Goal: Information Seeking & Learning: Find specific page/section

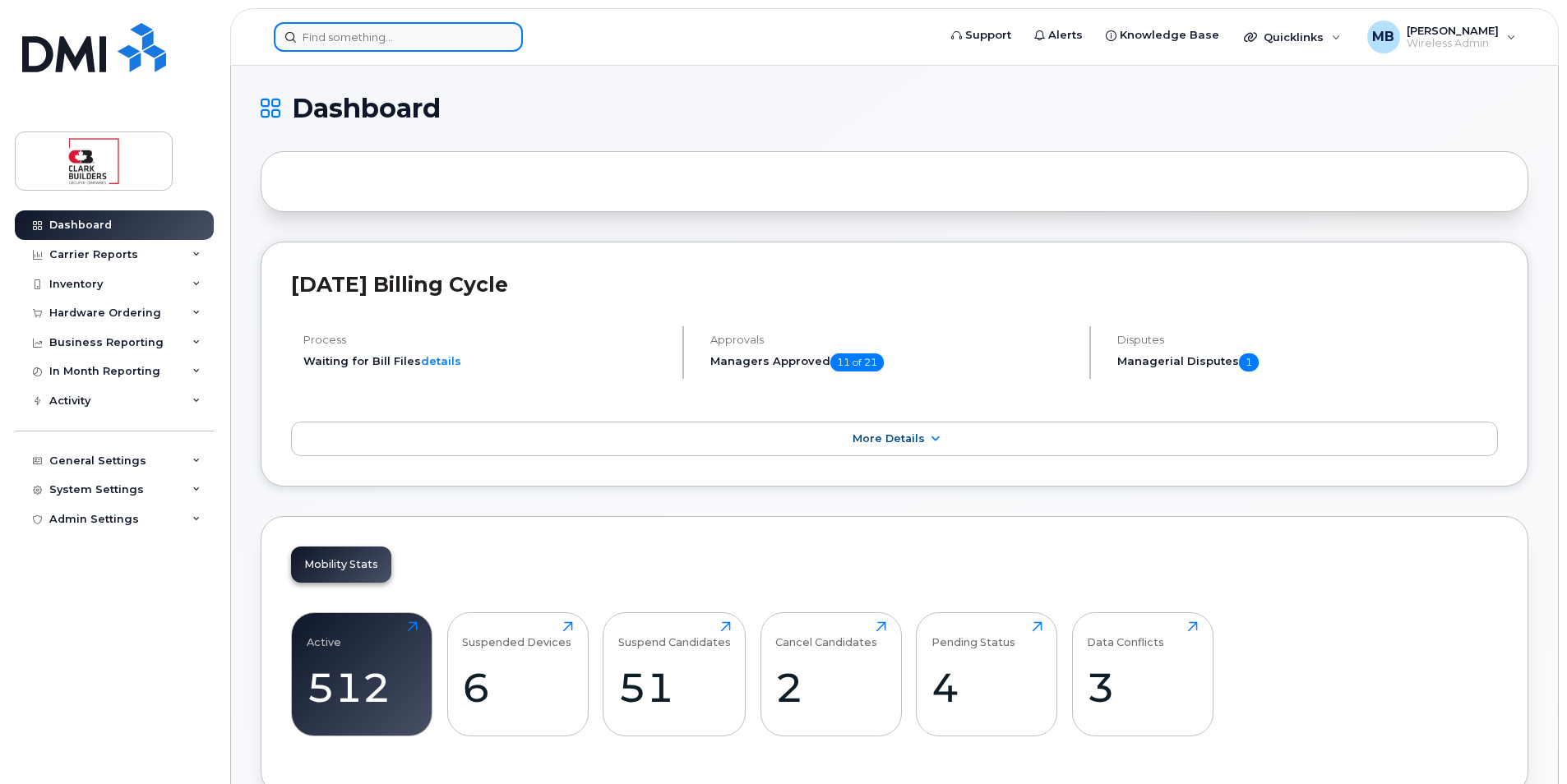
click at [323, 45] on input at bounding box center [399, 36] width 249 height 29
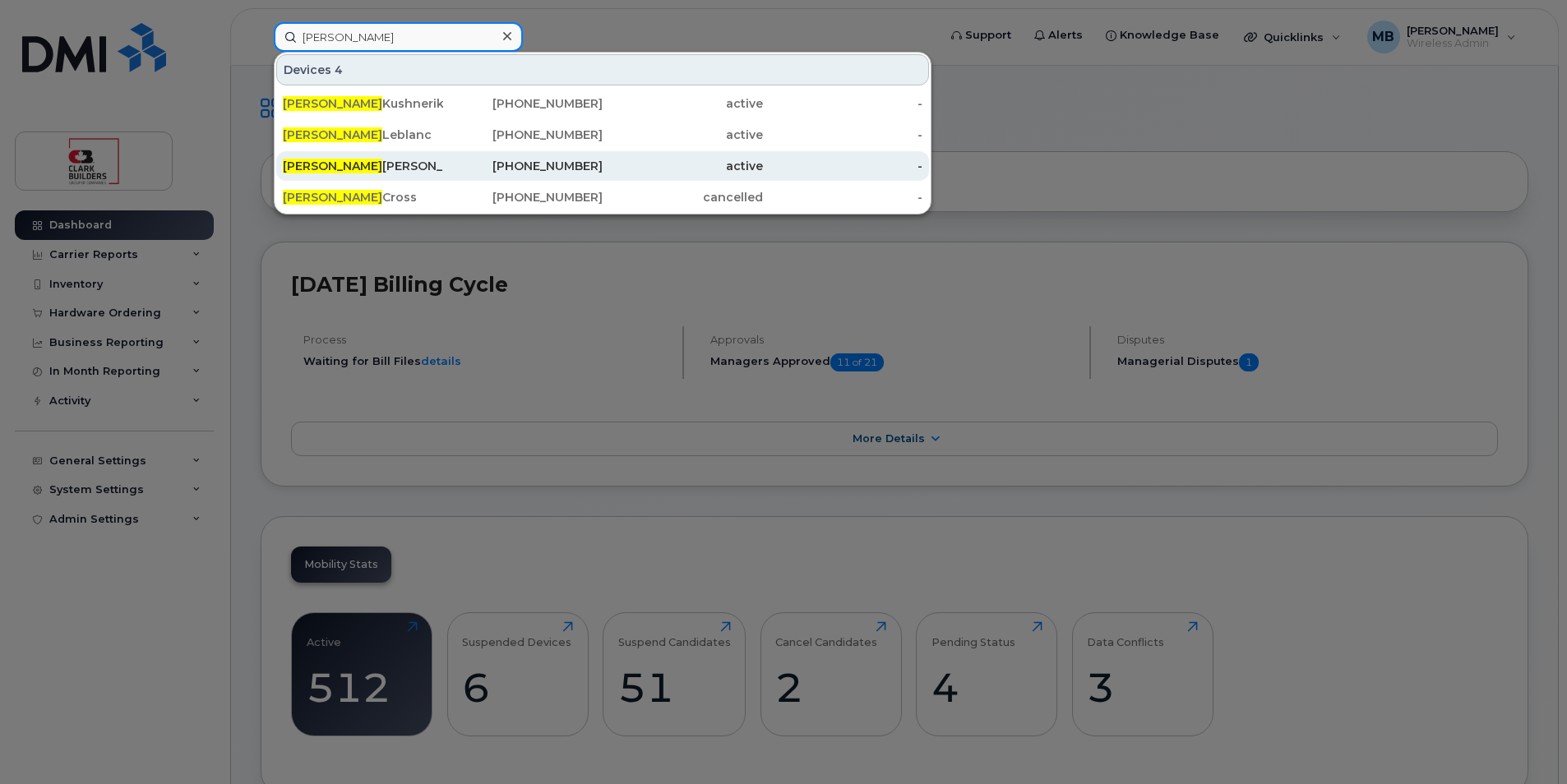
type input "brett"
click at [359, 166] on div "Brett Sturgeon" at bounding box center [363, 166] width 160 height 16
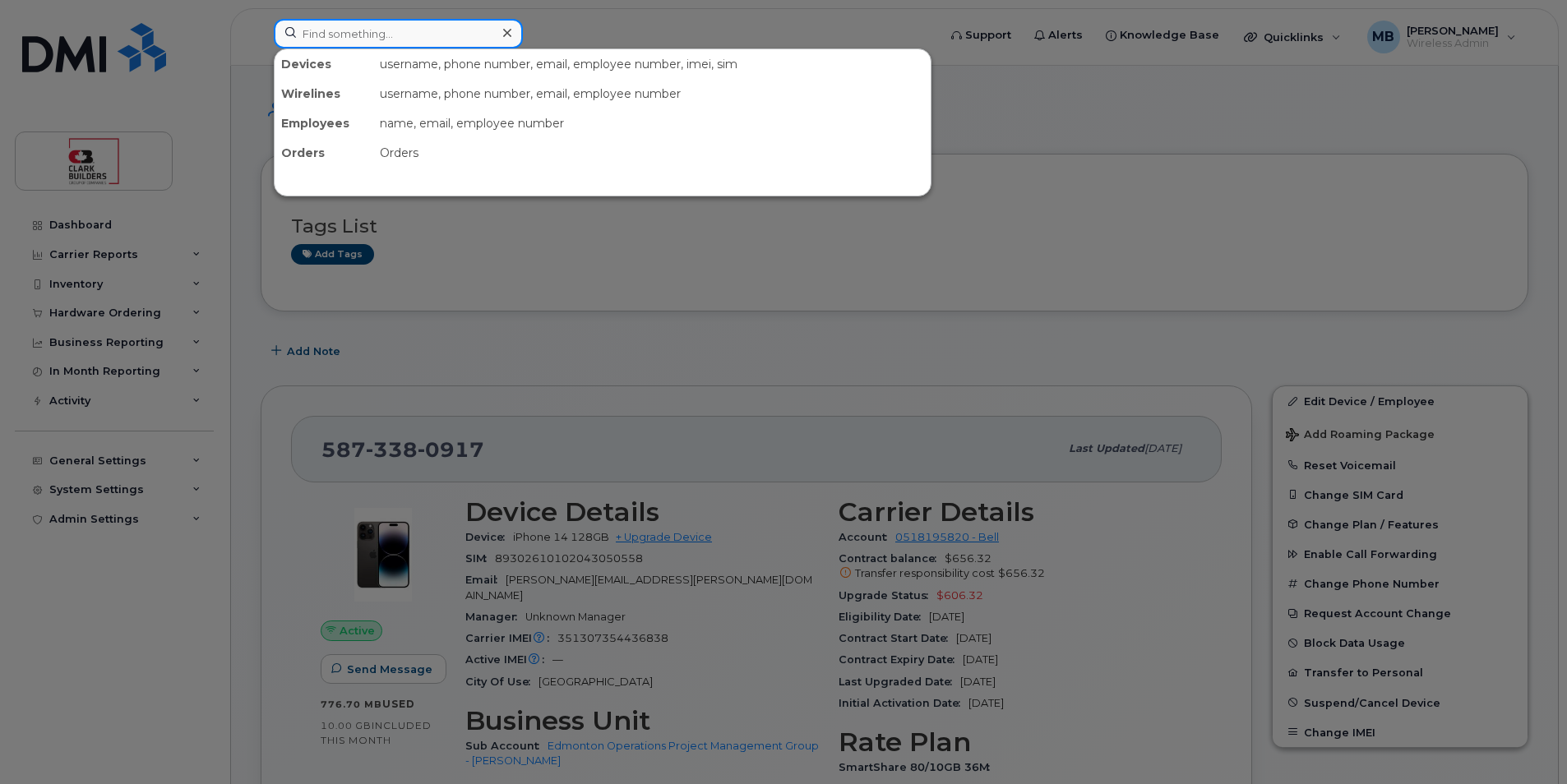
click at [431, 30] on input at bounding box center [399, 33] width 249 height 29
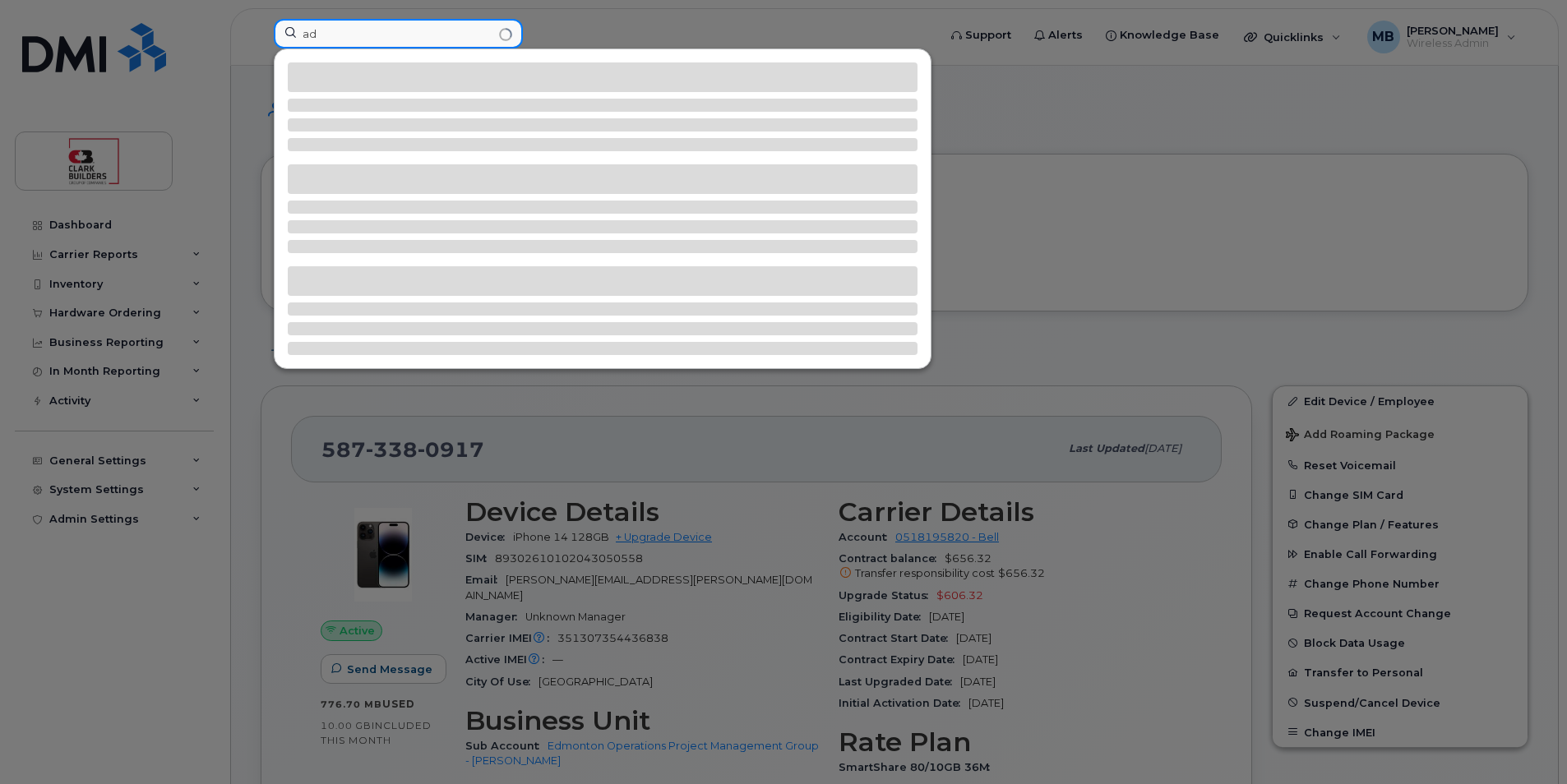
type input "a"
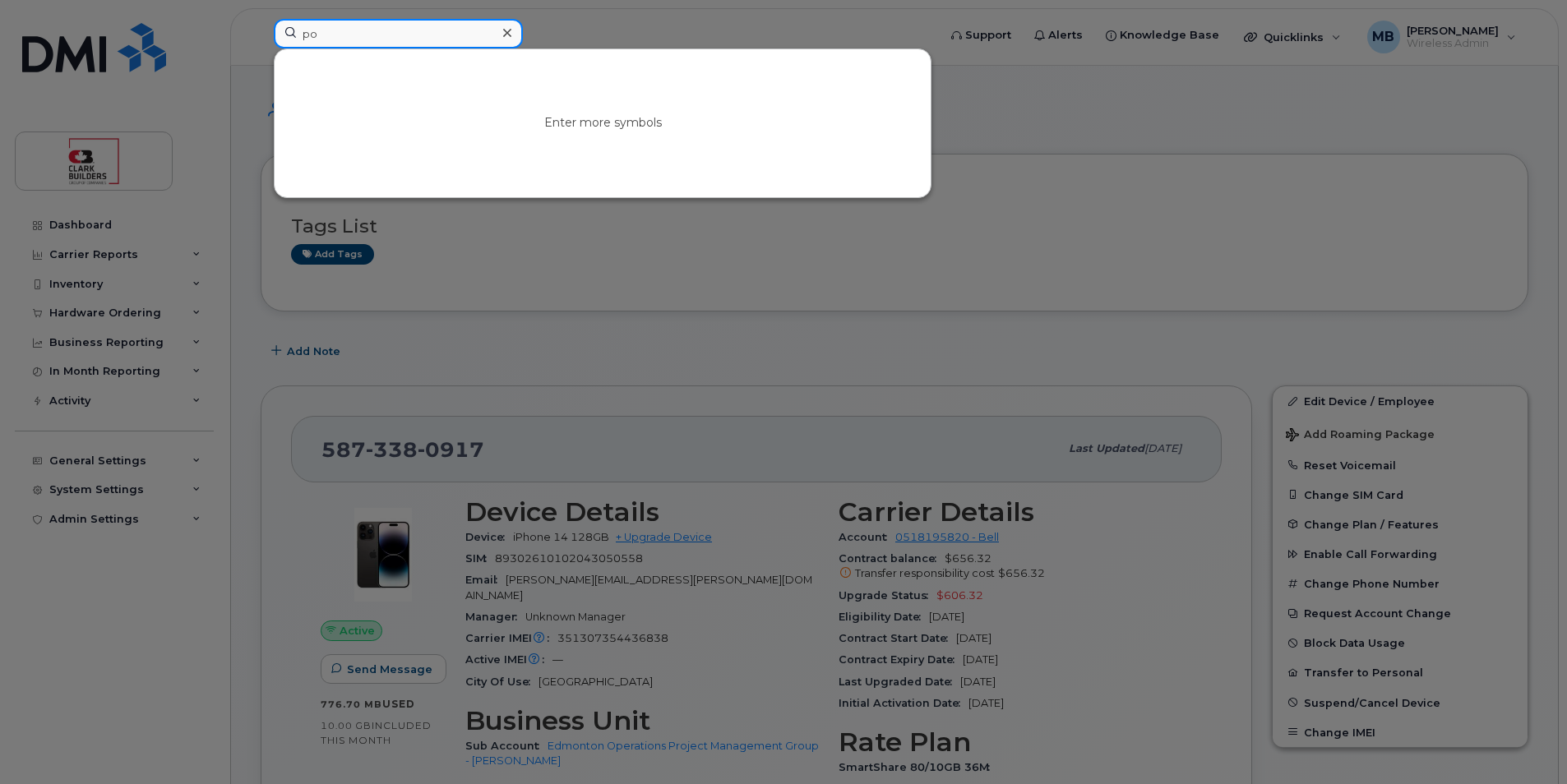
type input "po"
drag, startPoint x: 381, startPoint y: 29, endPoint x: 232, endPoint y: 29, distance: 149.0
click at [261, 29] on div "po Enter more symbols" at bounding box center [600, 37] width 679 height 36
type input "l"
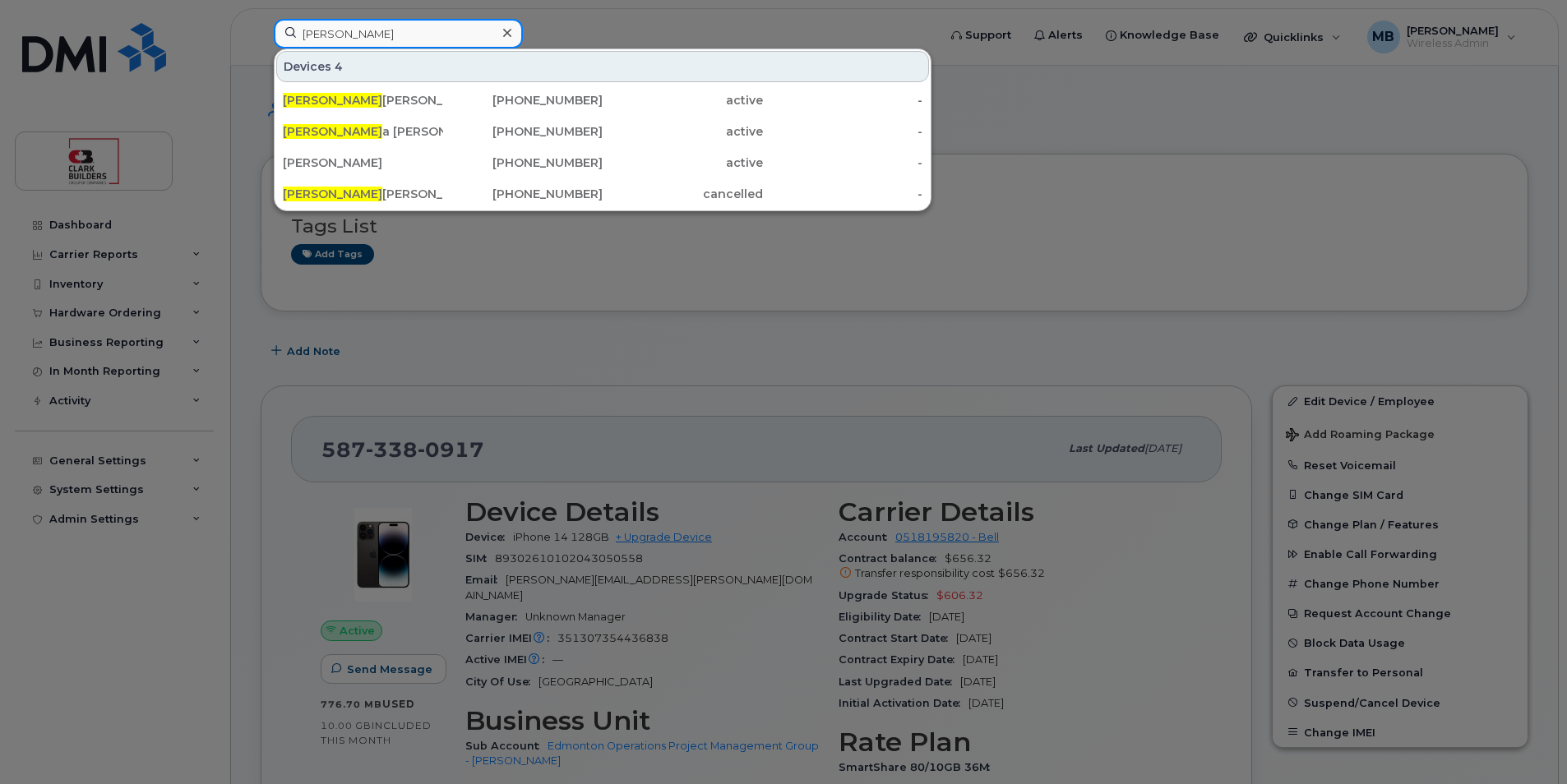
drag, startPoint x: 336, startPoint y: 30, endPoint x: 302, endPoint y: 27, distance: 34.1
click at [302, 27] on input "[PERSON_NAME]" at bounding box center [399, 33] width 249 height 29
type input "[PERSON_NAME]"
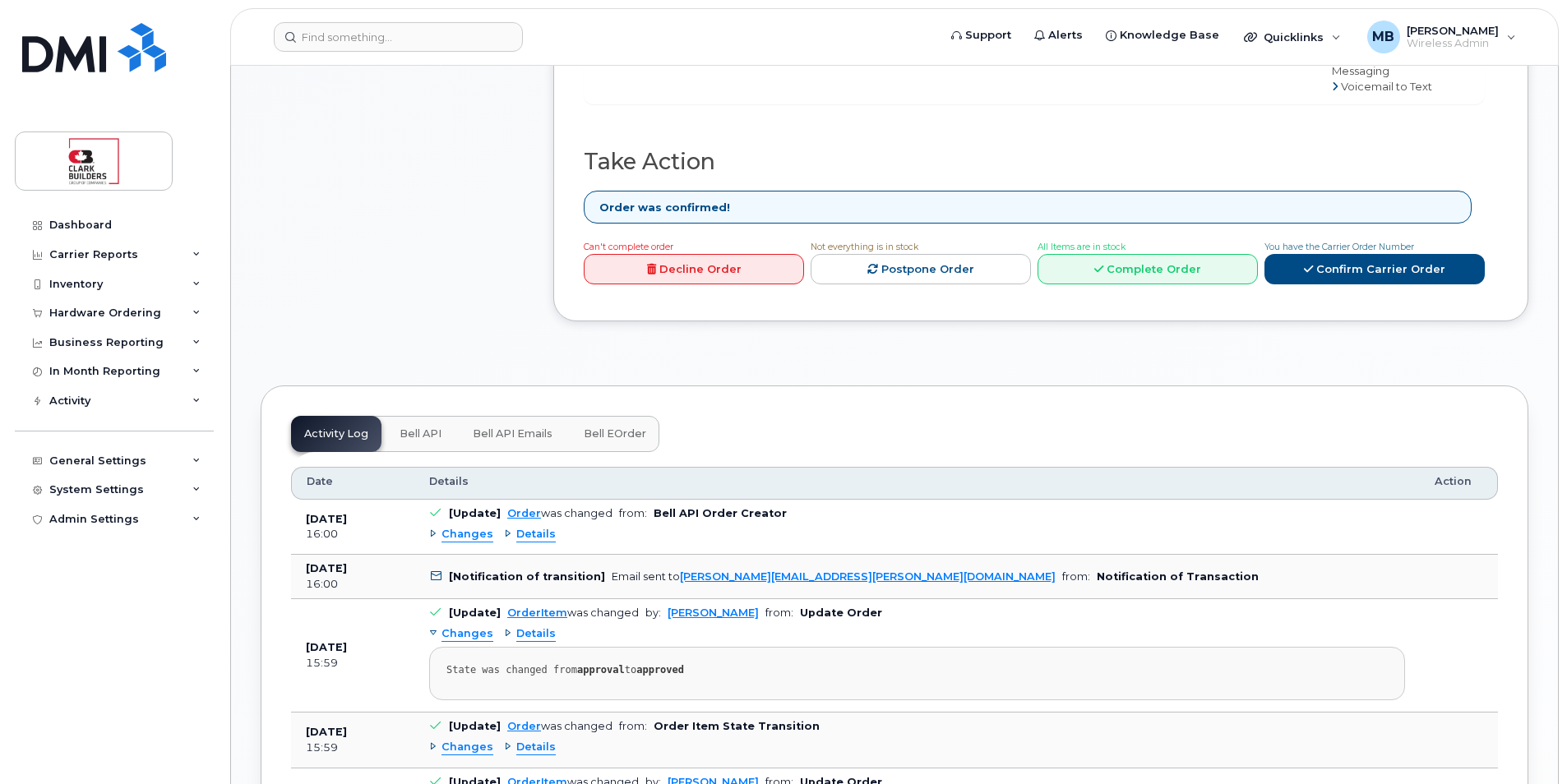
scroll to position [822, 0]
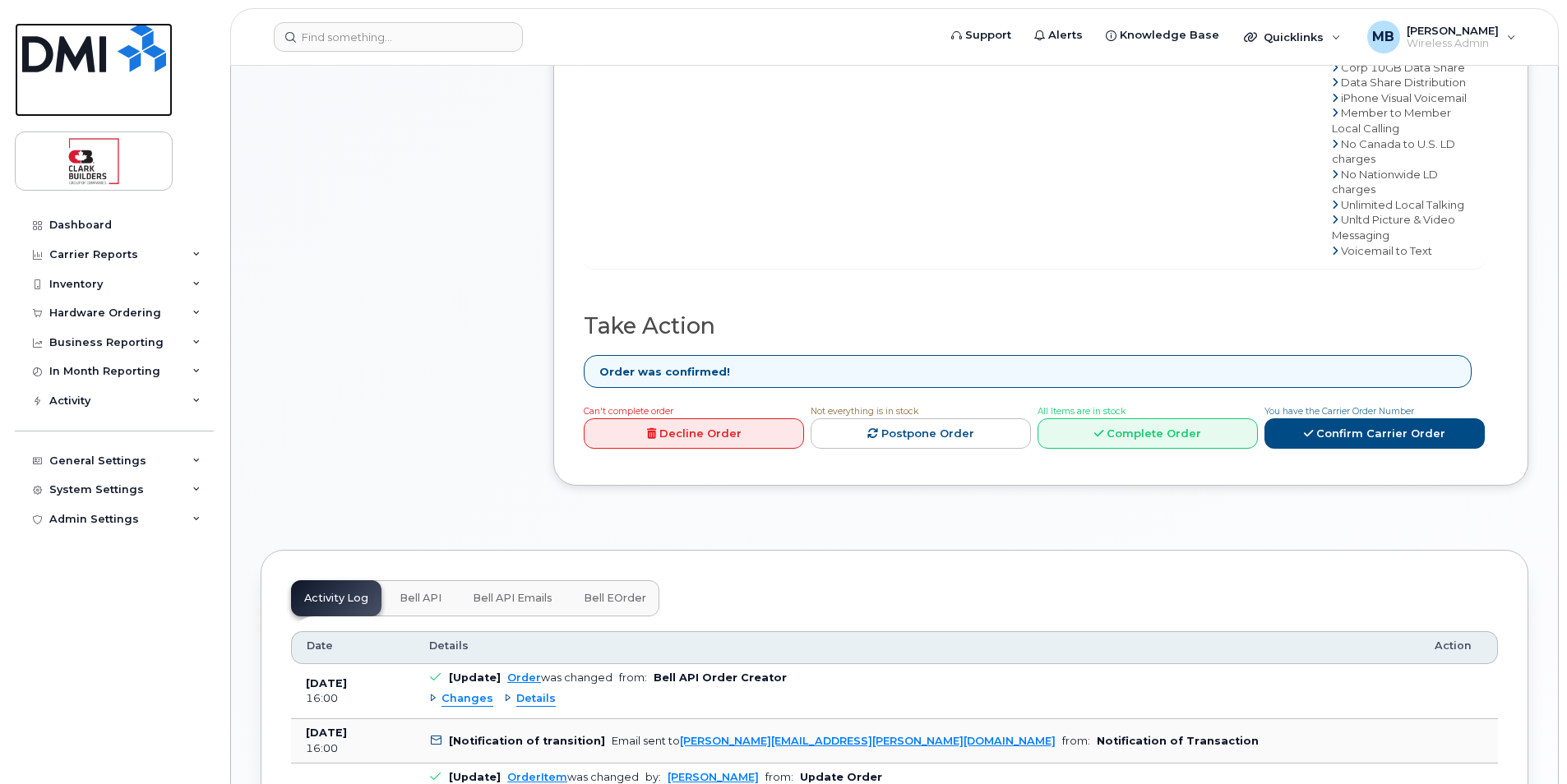
click at [88, 53] on img at bounding box center [93, 48] width 144 height 49
drag, startPoint x: 88, startPoint y: 53, endPoint x: 108, endPoint y: 53, distance: 20.0
click at [88, 53] on img at bounding box center [93, 48] width 144 height 49
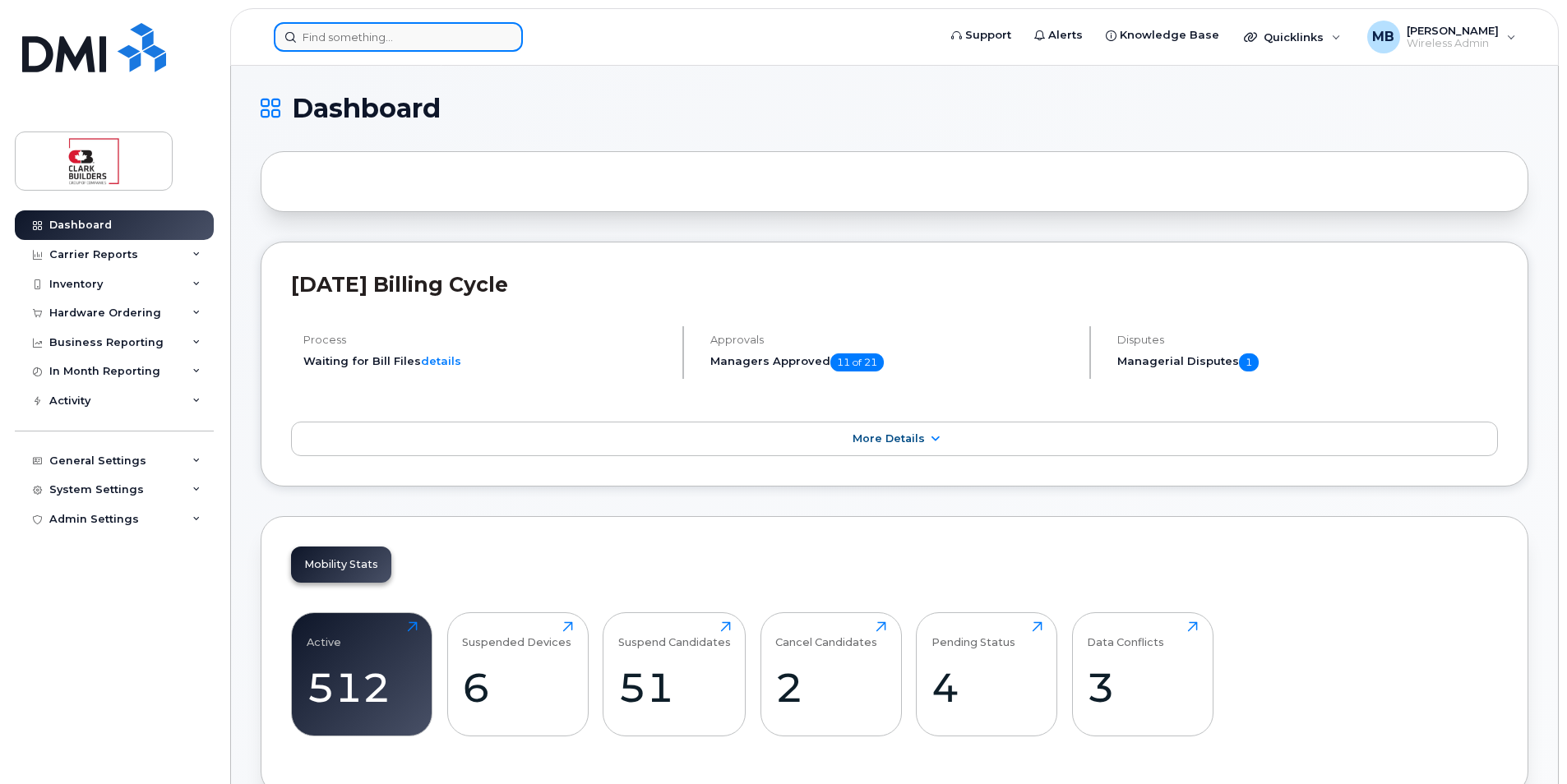
click at [370, 37] on input at bounding box center [399, 36] width 249 height 29
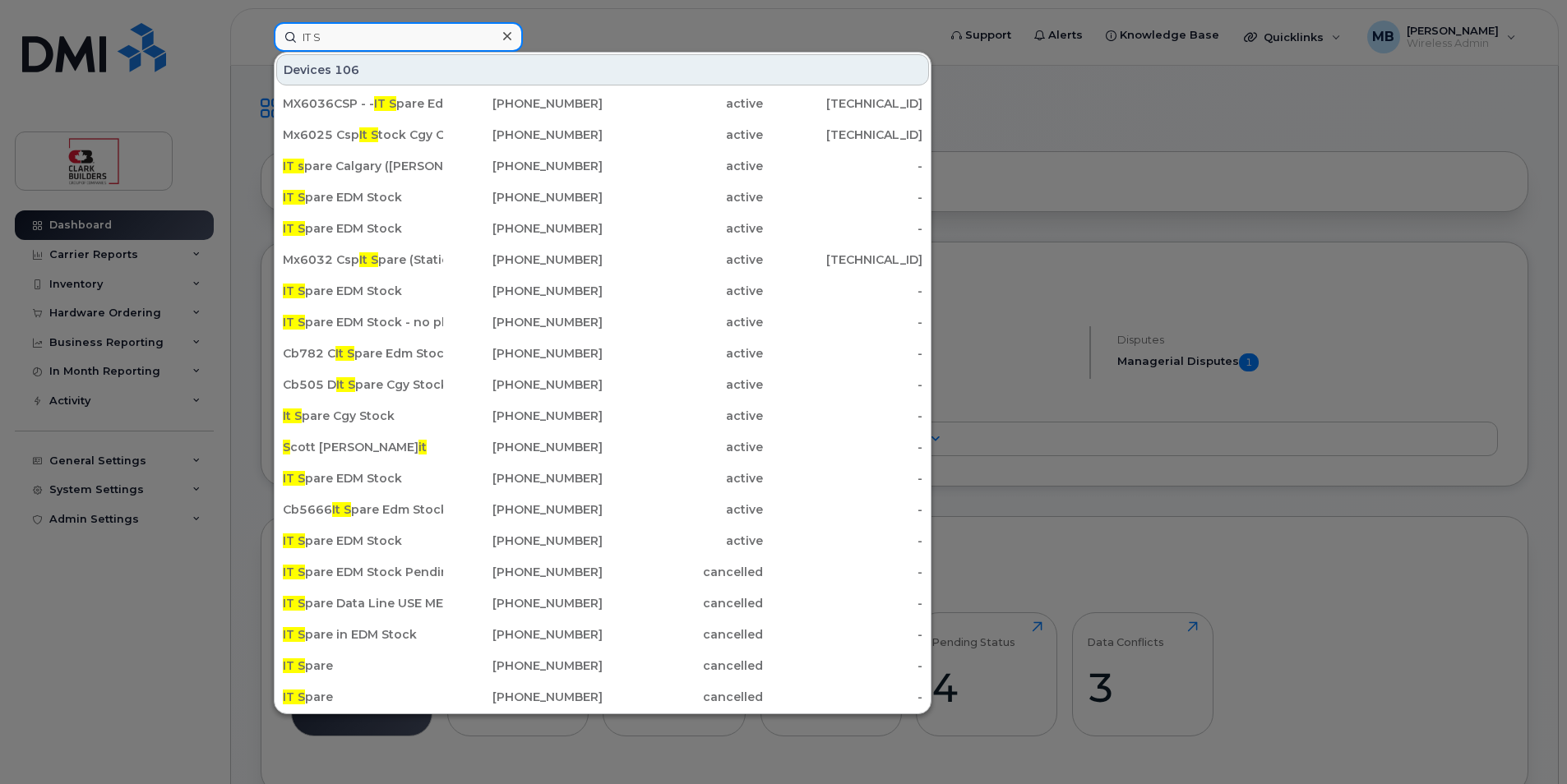
click at [402, 39] on input "IT S" at bounding box center [399, 36] width 249 height 29
drag, startPoint x: 357, startPoint y: 39, endPoint x: 271, endPoint y: 40, distance: 86.0
click at [271, 40] on div "IT S Devices 106 MX6036CSP - - IT S pare Edm Stock (Static IP - DO NOT SUSPEND)…" at bounding box center [600, 36] width 679 height 29
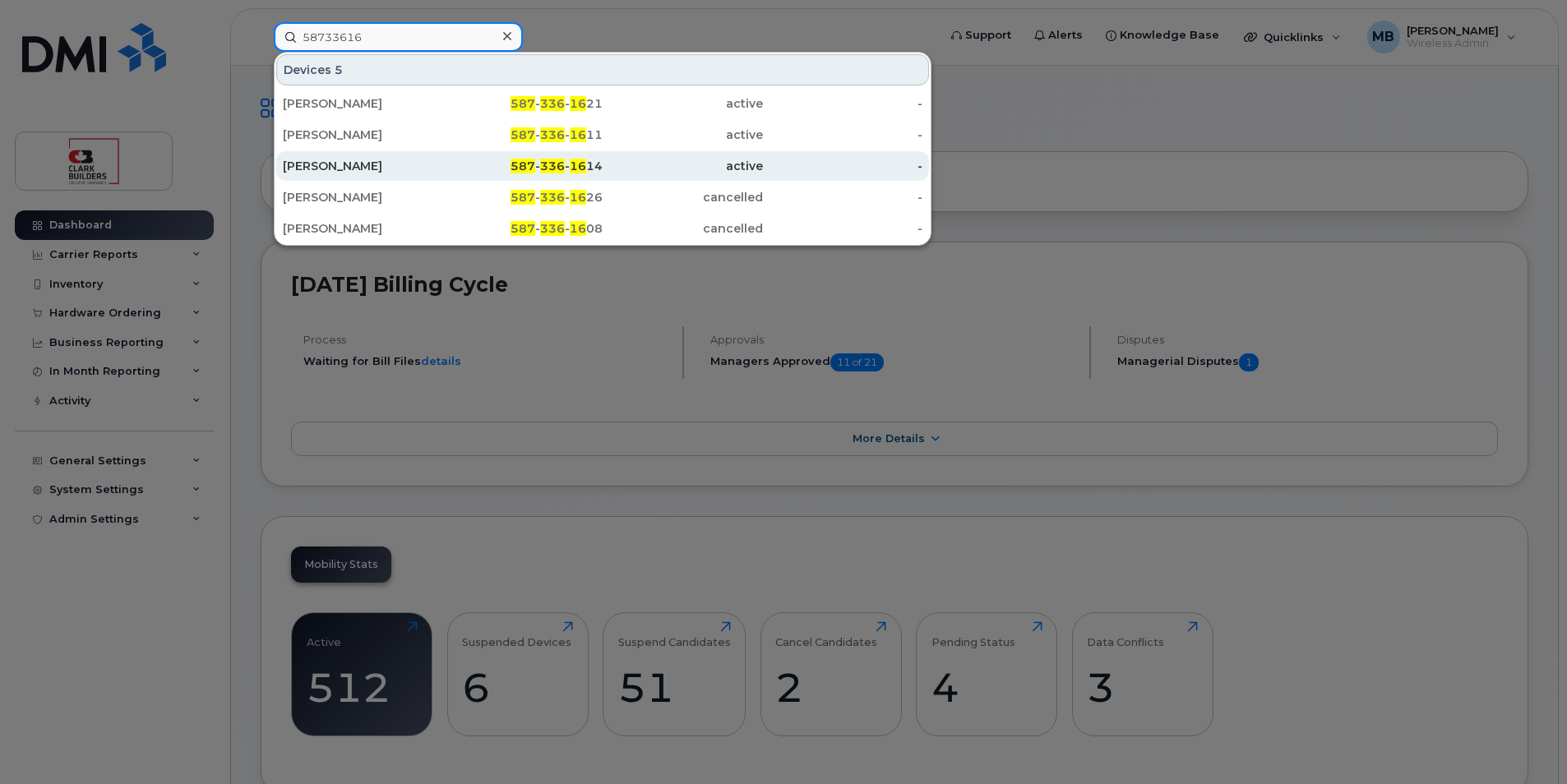
type input "58733616"
click at [376, 171] on div "[PERSON_NAME]" at bounding box center [363, 166] width 160 height 16
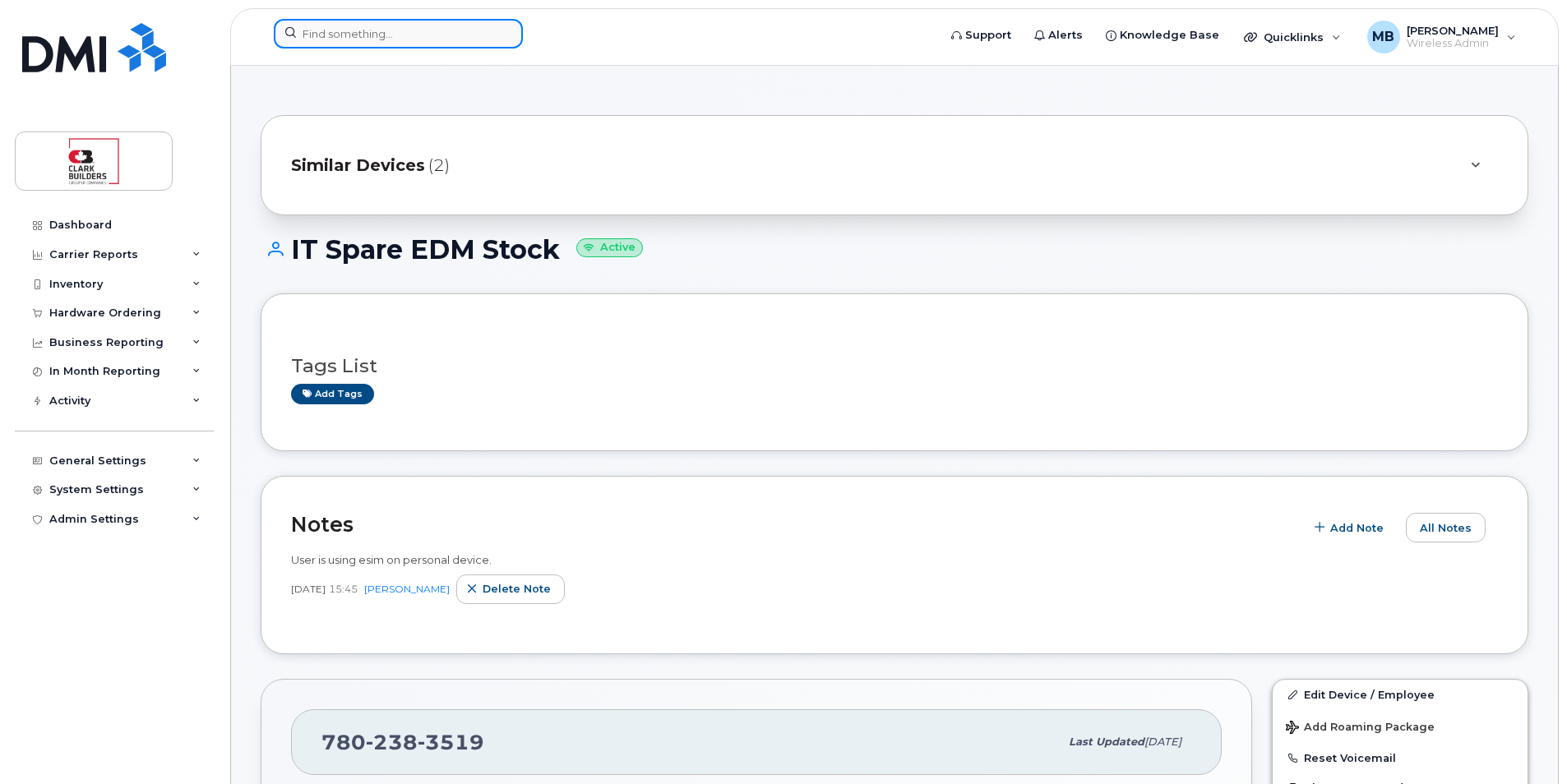
click at [346, 32] on input at bounding box center [399, 33] width 249 height 29
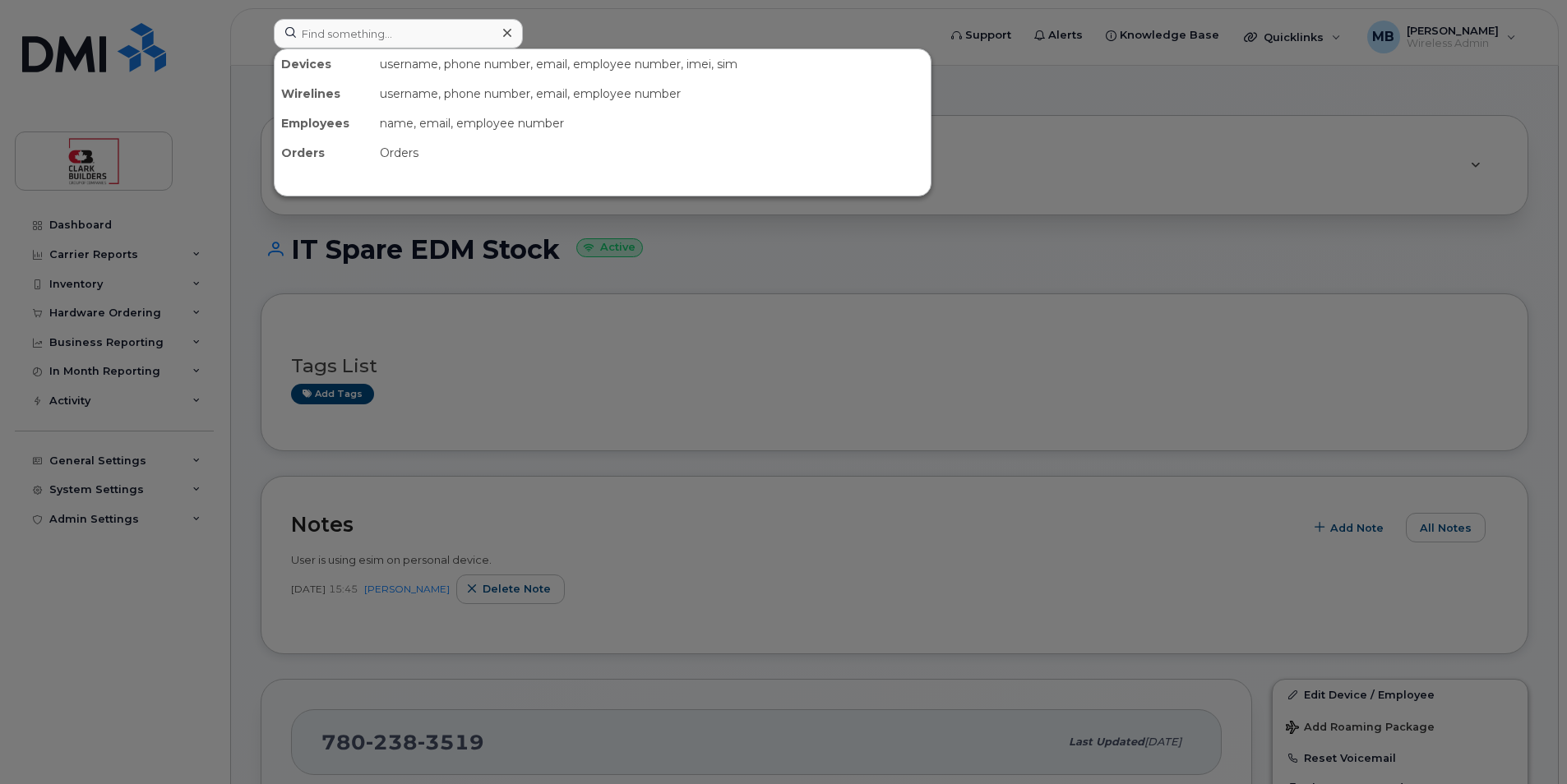
click at [639, 39] on div at bounding box center [784, 392] width 1567 height 784
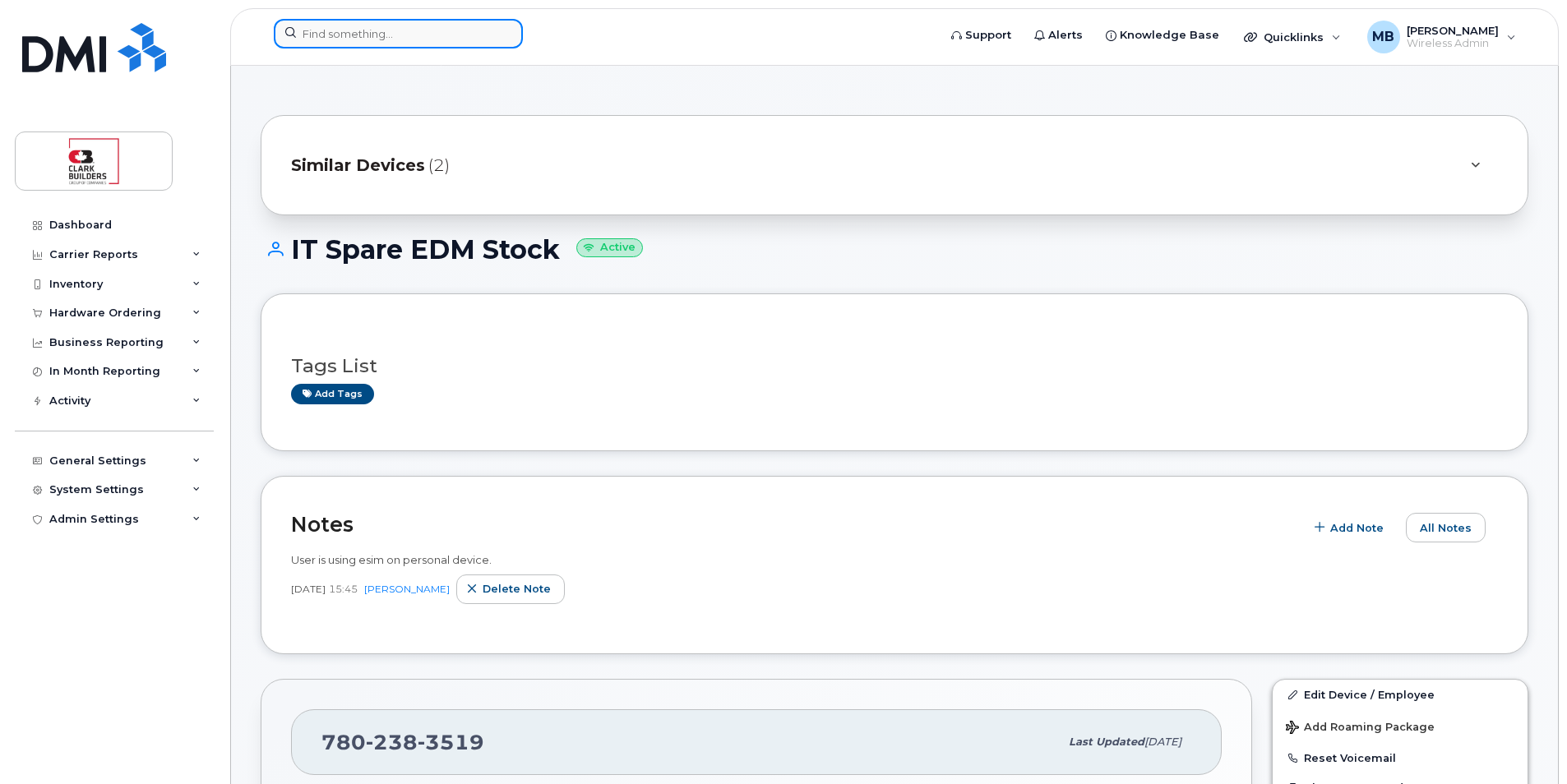
click at [429, 32] on input at bounding box center [399, 33] width 249 height 29
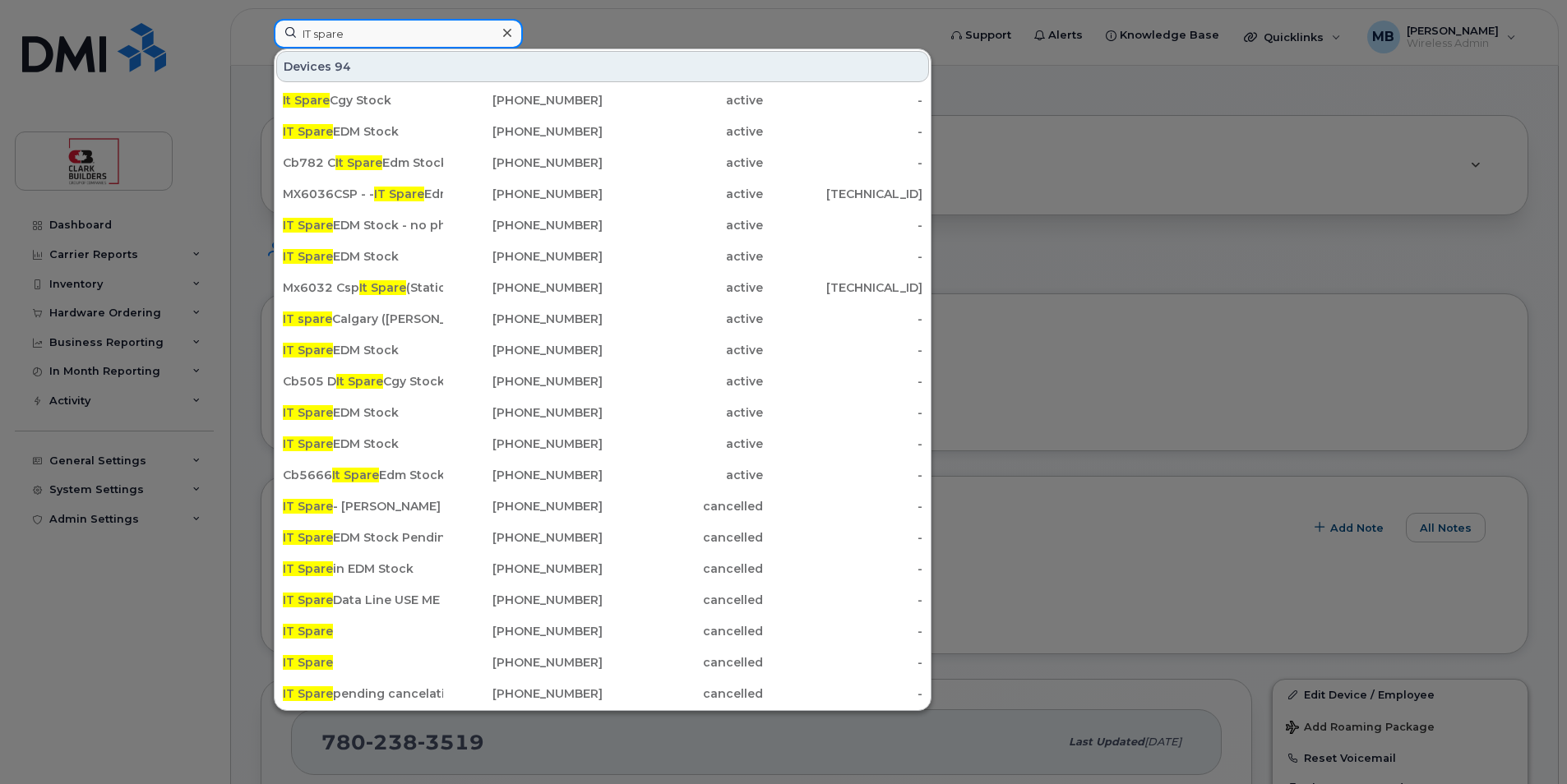
type input "IT spare"
click at [660, 15] on div at bounding box center [784, 392] width 1567 height 784
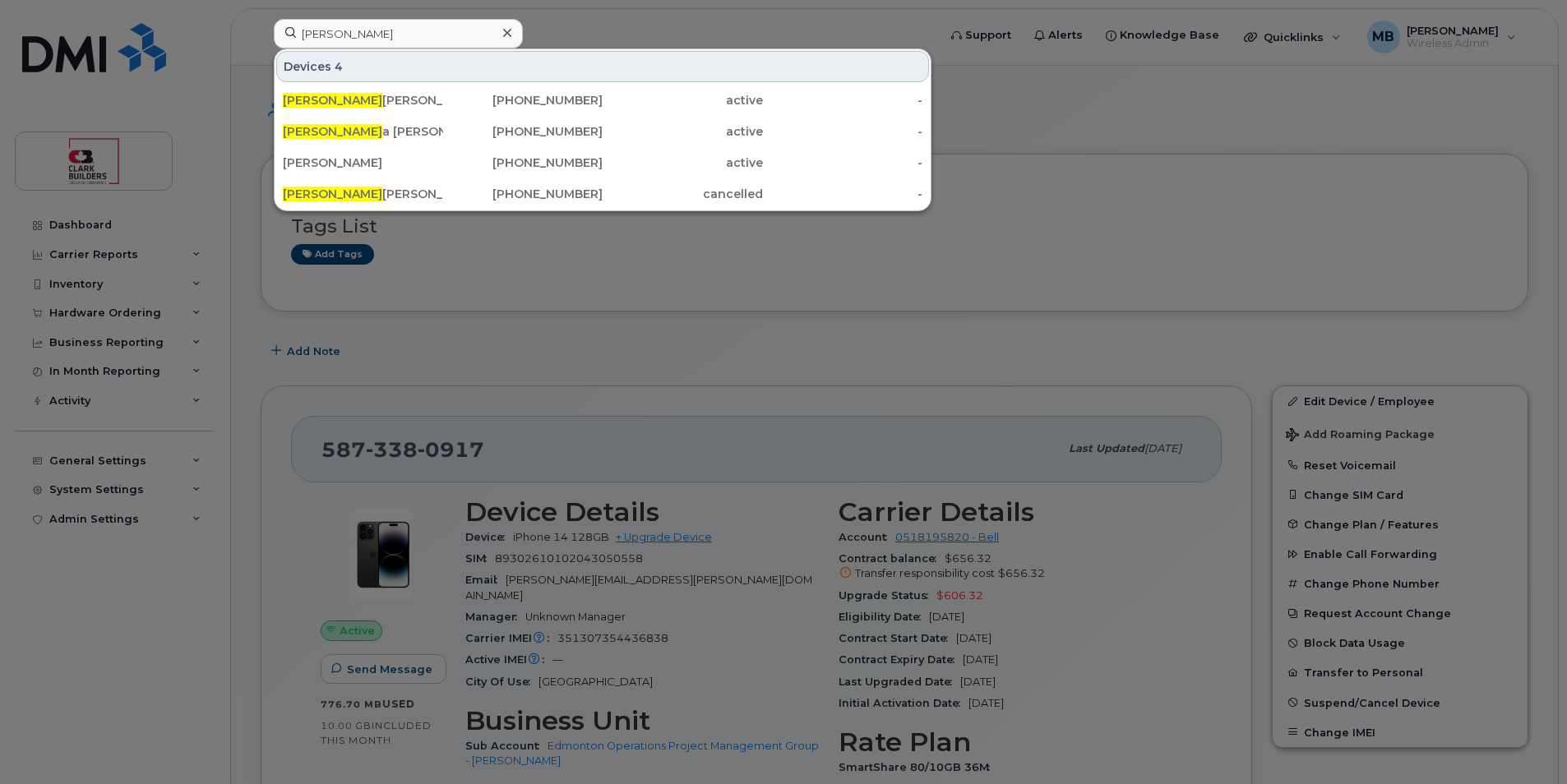
drag, startPoint x: 376, startPoint y: 39, endPoint x: 268, endPoint y: 32, distance: 108.2
click at [268, 32] on div "[PERSON_NAME] 4 [PERSON_NAME] [PHONE_NUMBER] active - [PERSON_NAME] [PHONE_NUMB…" at bounding box center [600, 37] width 679 height 36
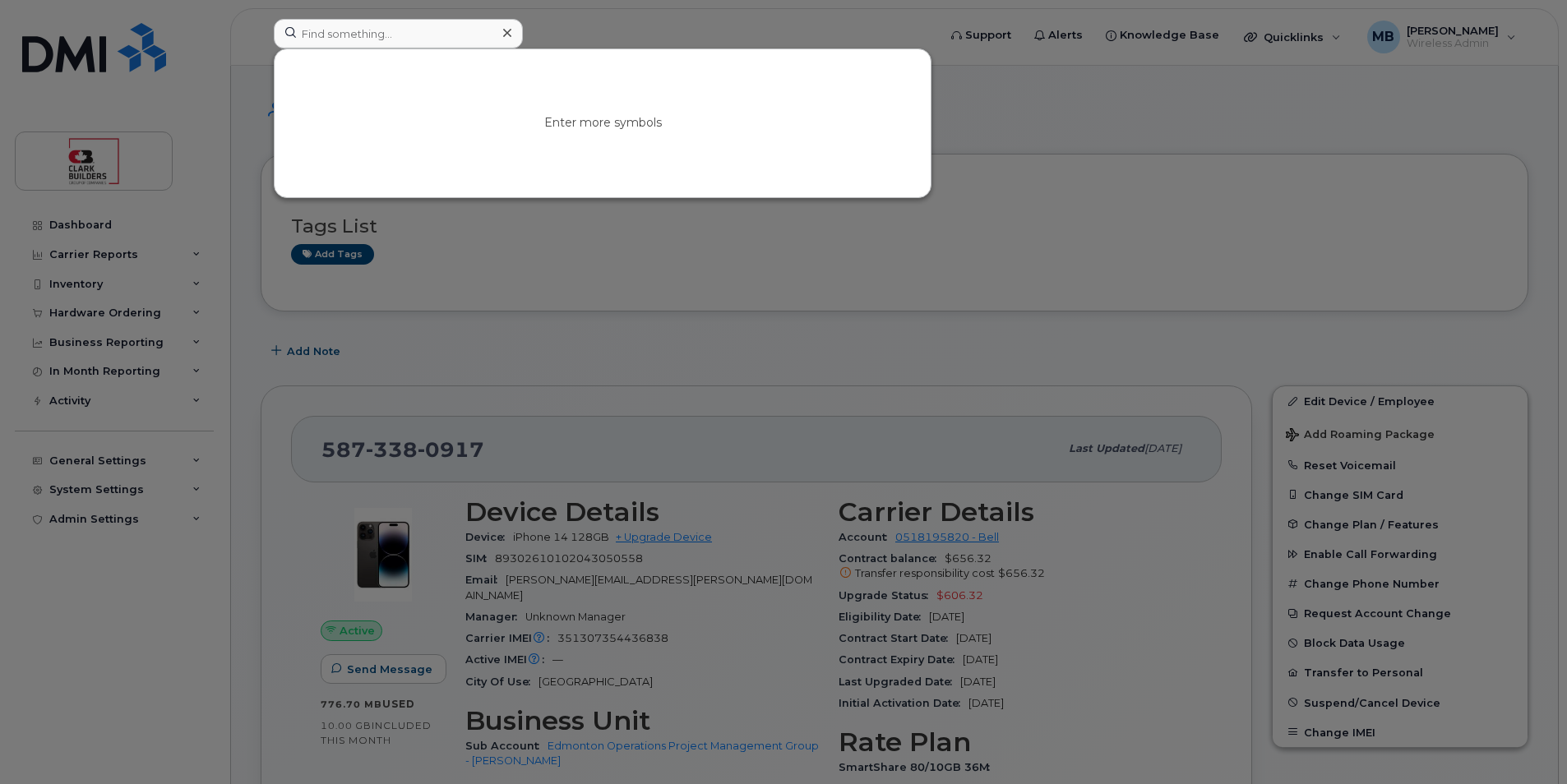
click at [506, 27] on icon at bounding box center [507, 33] width 9 height 13
